Goal: Information Seeking & Learning: Learn about a topic

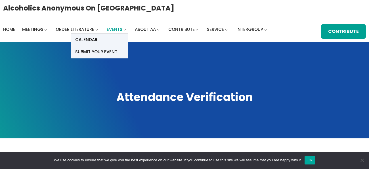
click at [115, 30] on span "Events" at bounding box center [115, 29] width 16 height 6
click at [115, 29] on span "Events" at bounding box center [115, 29] width 16 height 6
click at [94, 41] on span "Calendar" at bounding box center [86, 40] width 22 height 8
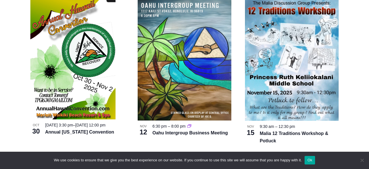
scroll to position [374, 0]
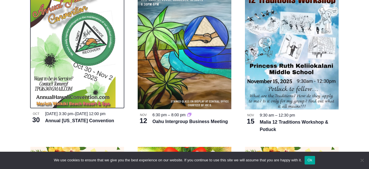
click at [86, 60] on img at bounding box center [72, 48] width 85 height 120
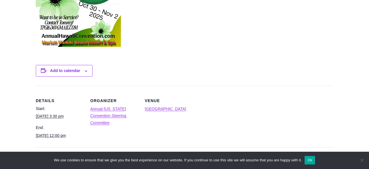
scroll to position [283, 0]
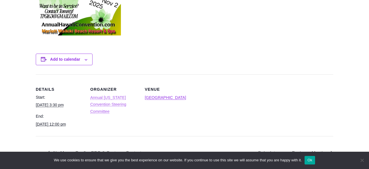
click at [126, 97] on link "Annual Hawaii Convention Steering Committee" at bounding box center [108, 104] width 36 height 18
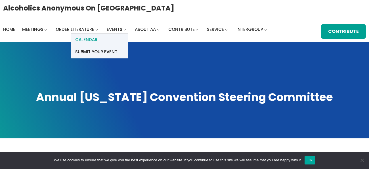
click at [99, 39] on link "Calendar" at bounding box center [99, 40] width 57 height 12
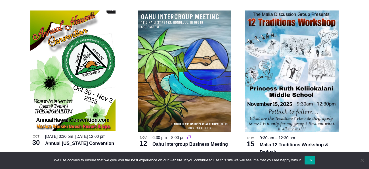
scroll to position [363, 0]
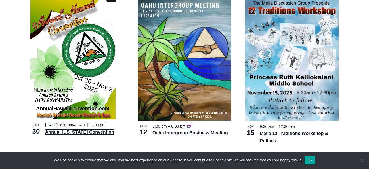
click at [74, 135] on link "Annual Hawaii Convention" at bounding box center [79, 132] width 69 height 5
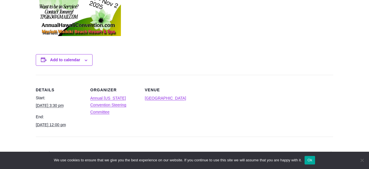
scroll to position [283, 0]
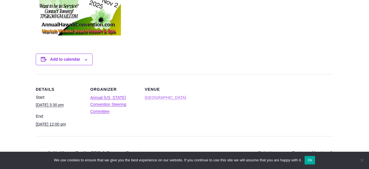
click at [148, 98] on link "[GEOGRAPHIC_DATA]" at bounding box center [165, 97] width 41 height 5
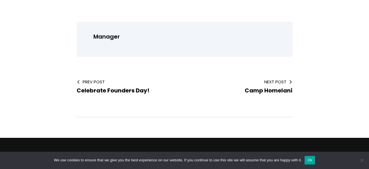
scroll to position [170, 0]
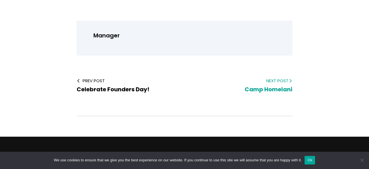
click at [270, 89] on span "Camp Homelani" at bounding box center [269, 89] width 48 height 8
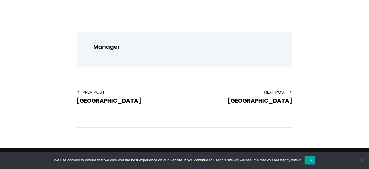
scroll to position [170, 0]
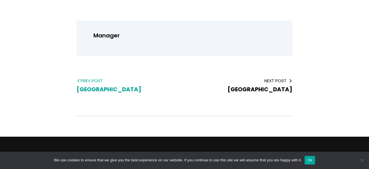
click at [141, 89] on span "[GEOGRAPHIC_DATA]" at bounding box center [109, 89] width 65 height 8
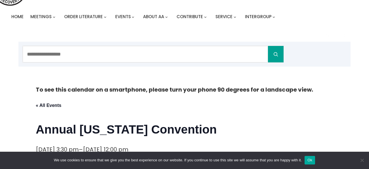
scroll to position [34, 0]
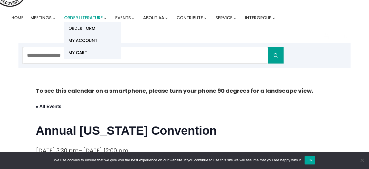
click at [88, 18] on span "Order Literature" at bounding box center [83, 18] width 39 height 6
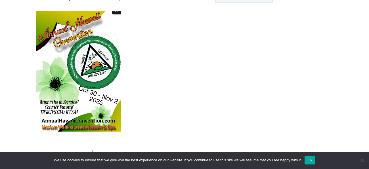
scroll to position [189, 0]
